Goal: Task Accomplishment & Management: Manage account settings

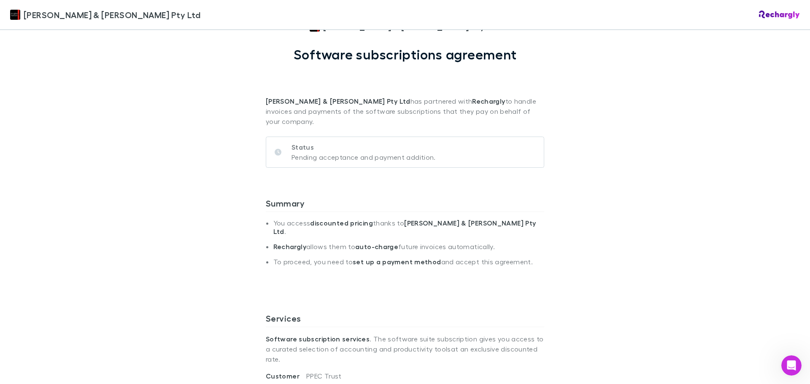
scroll to position [84, 0]
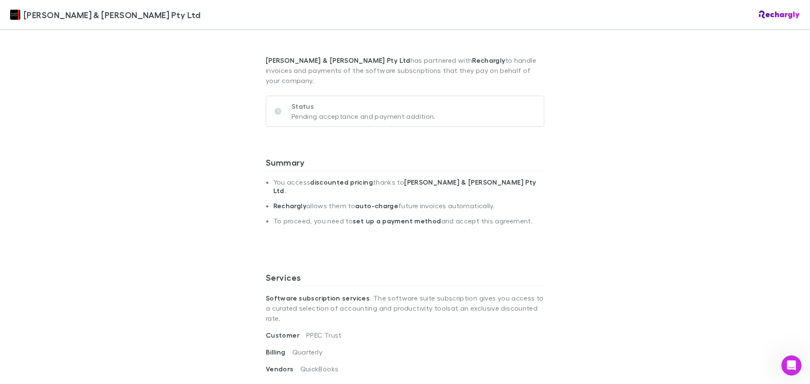
drag, startPoint x: 535, startPoint y: 198, endPoint x: 254, endPoint y: 153, distance: 284.1
click at [404, 217] on strong "set up a payment method" at bounding box center [397, 221] width 88 height 8
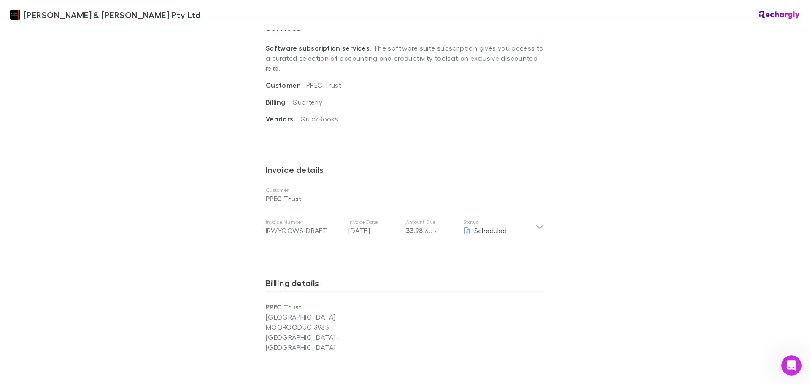
scroll to position [337, 0]
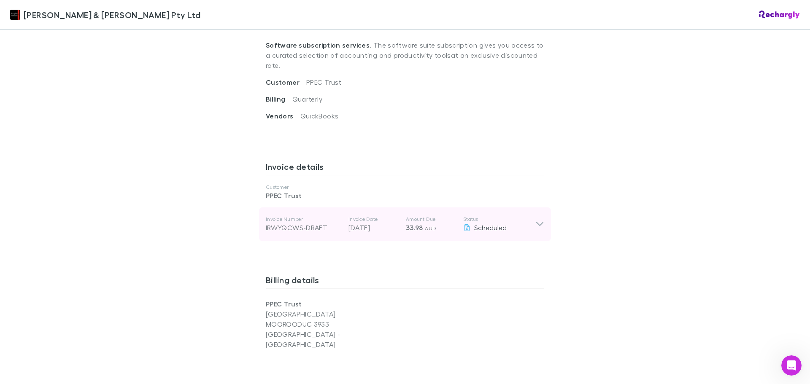
click at [536, 222] on icon at bounding box center [539, 224] width 7 height 4
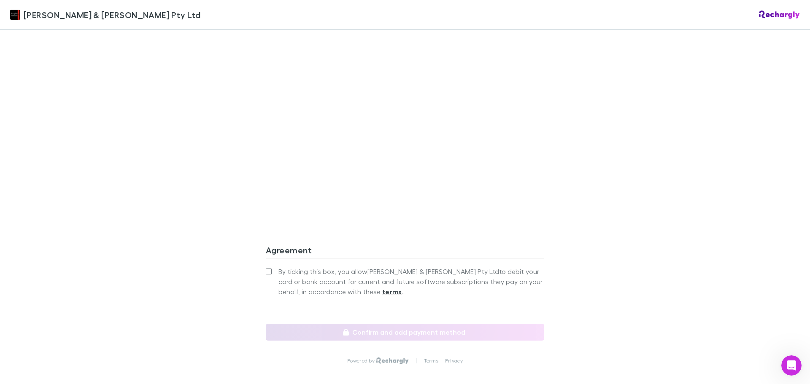
scroll to position [896, 0]
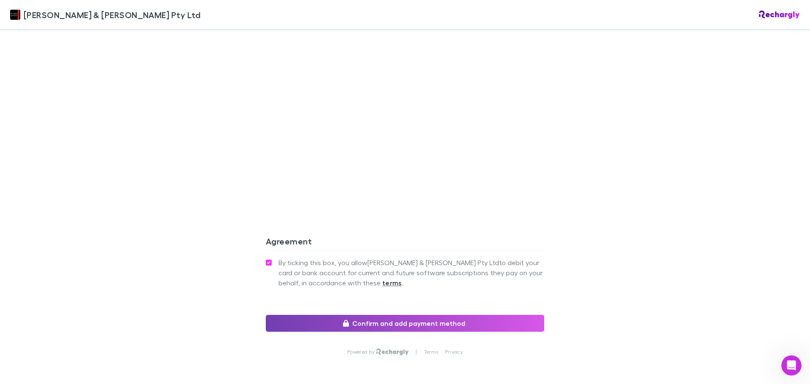
click at [443, 315] on button "Confirm and add payment method" at bounding box center [405, 323] width 278 height 17
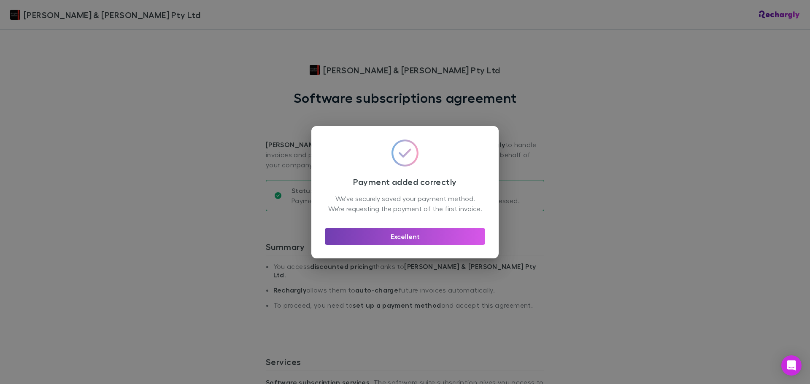
click at [413, 245] on button "Excellent" at bounding box center [405, 236] width 160 height 17
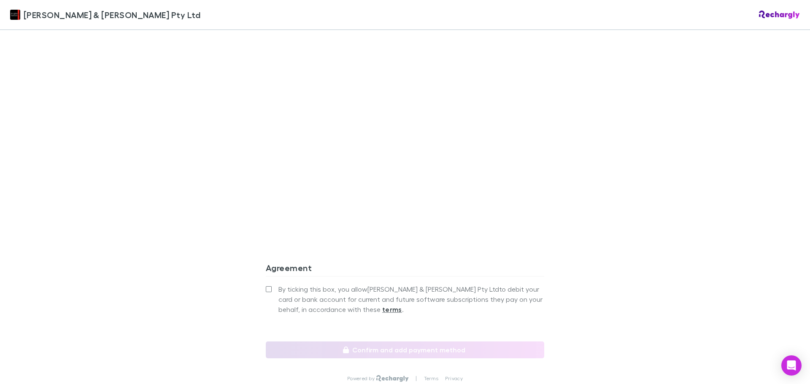
scroll to position [675, 0]
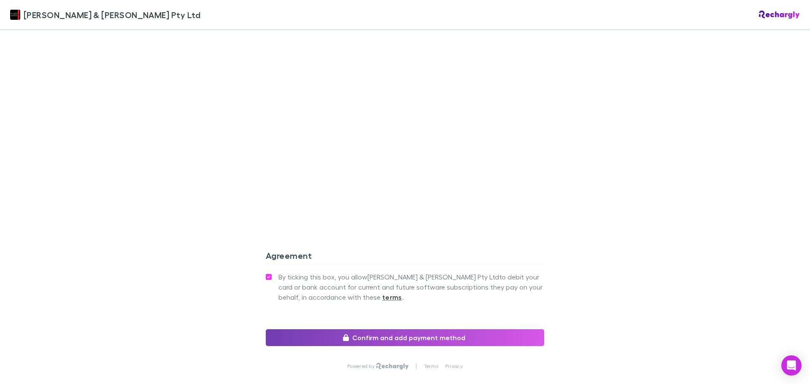
click at [435, 329] on button "Confirm and add payment method" at bounding box center [405, 337] width 278 height 17
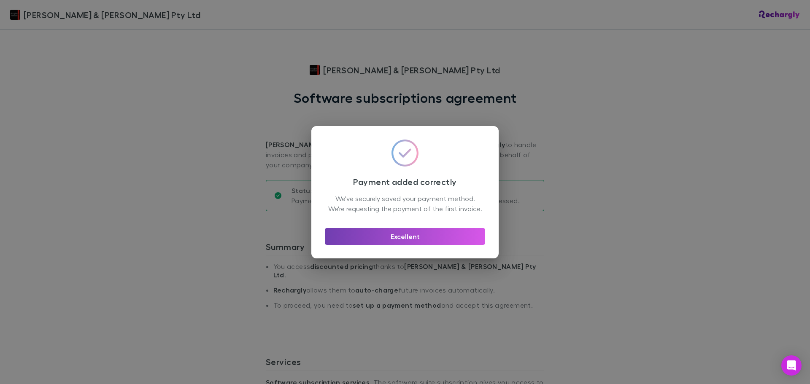
click at [390, 245] on button "Excellent" at bounding box center [405, 236] width 160 height 17
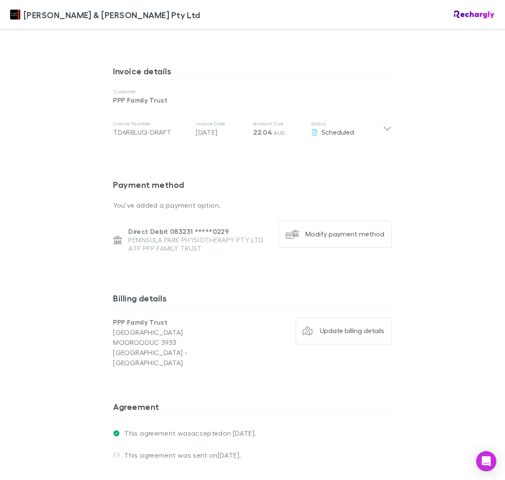
scroll to position [434, 0]
